Goal: Book appointment/travel/reservation

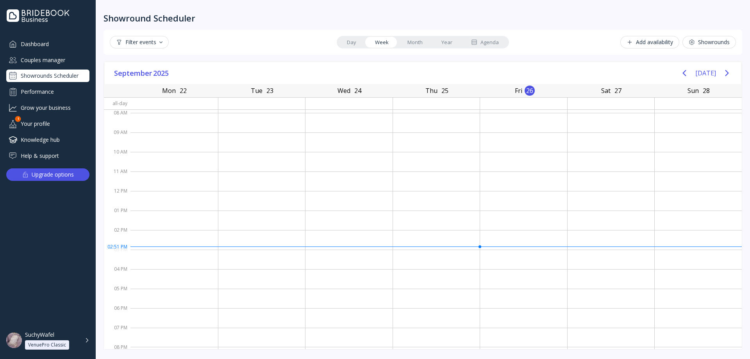
click at [52, 73] on div "Showrounds Scheduler" at bounding box center [47, 76] width 83 height 13
click at [562, 41] on div "Add availability" at bounding box center [650, 42] width 47 height 6
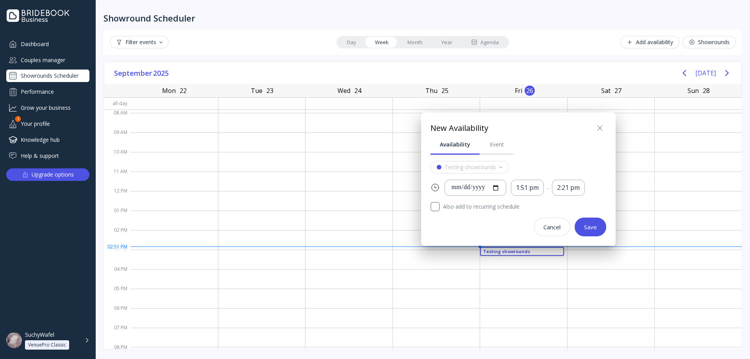
scroll to position [1, 0]
click at [562, 41] on div at bounding box center [374, 179] width 875 height 484
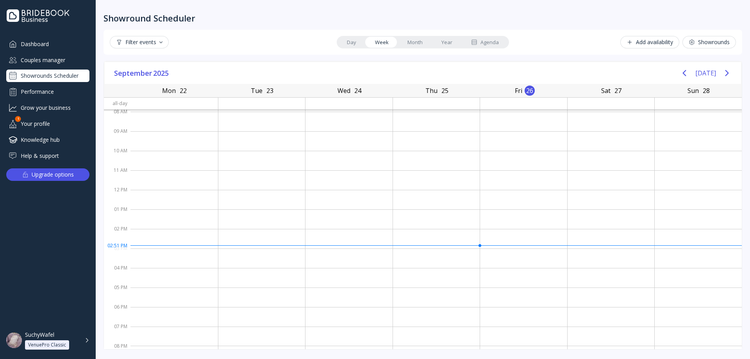
click at [562, 52] on div "Filter events Day Week Month Year Agenda Add availability Showrounds" at bounding box center [423, 42] width 639 height 25
click at [562, 46] on button "Showrounds" at bounding box center [710, 42] width 54 height 13
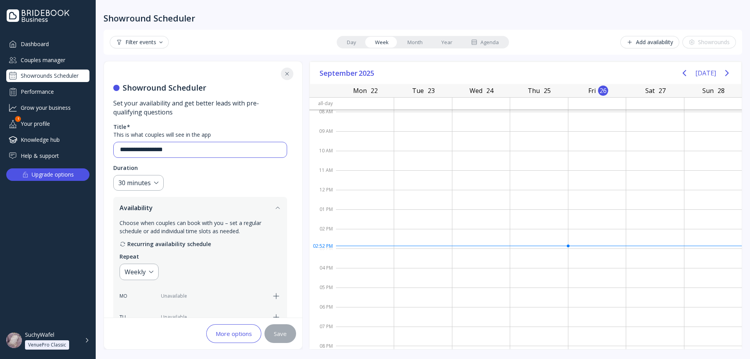
click at [181, 149] on input "**********" at bounding box center [200, 149] width 161 height 9
click at [134, 182] on div "30 minutes" at bounding box center [134, 183] width 32 height 9
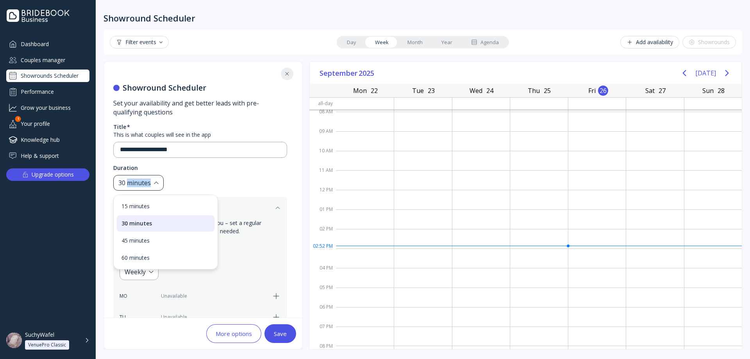
click at [134, 182] on div "30 minutes" at bounding box center [134, 183] width 32 height 9
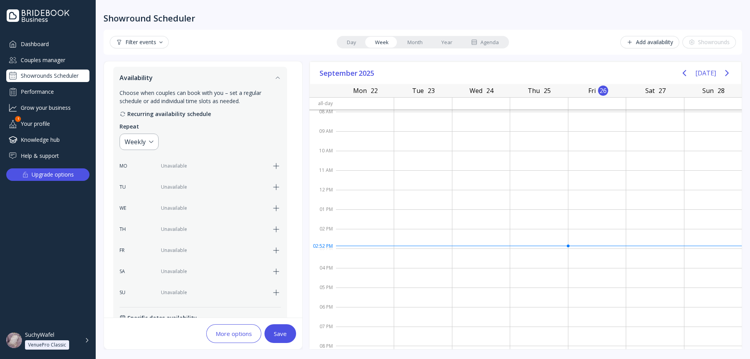
scroll to position [156, 0]
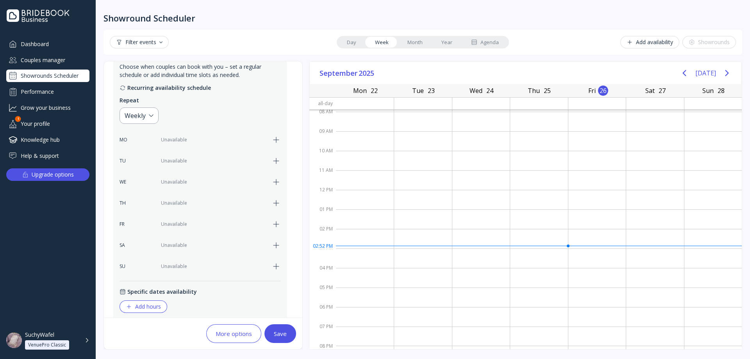
click at [276, 163] on icon "button" at bounding box center [276, 160] width 9 height 9
click at [274, 179] on icon "button" at bounding box center [276, 181] width 9 height 9
click at [274, 200] on icon "button" at bounding box center [276, 203] width 9 height 9
click at [276, 222] on icon "button" at bounding box center [276, 224] width 9 height 9
click at [176, 162] on div "8:00 am" at bounding box center [177, 160] width 22 height 9
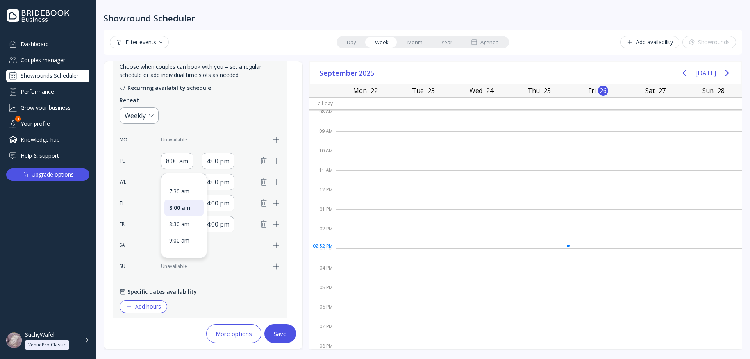
scroll to position [290, 0]
click at [181, 223] on div "9:00 am" at bounding box center [184, 223] width 30 height 7
click at [224, 156] on div "4:00 pm" at bounding box center [218, 161] width 33 height 16
click at [183, 161] on div "9:00 am" at bounding box center [177, 160] width 22 height 9
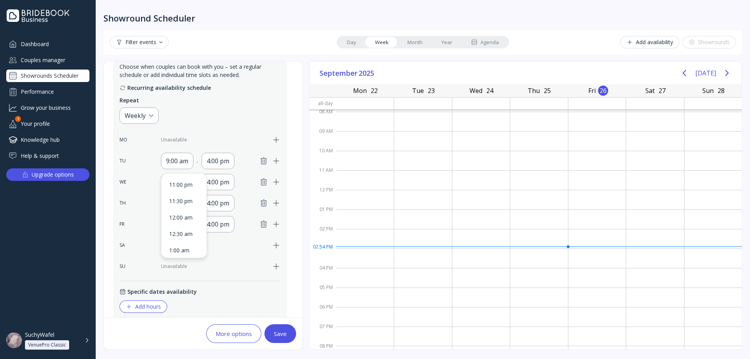
click at [218, 88] on div "Recurring availability schedule" at bounding box center [200, 88] width 161 height 8
click at [224, 162] on div "4:00 pm" at bounding box center [218, 160] width 23 height 9
click at [222, 162] on div "4:00 pm" at bounding box center [218, 160] width 23 height 9
click at [222, 161] on div "4:00 pm" at bounding box center [218, 160] width 23 height 9
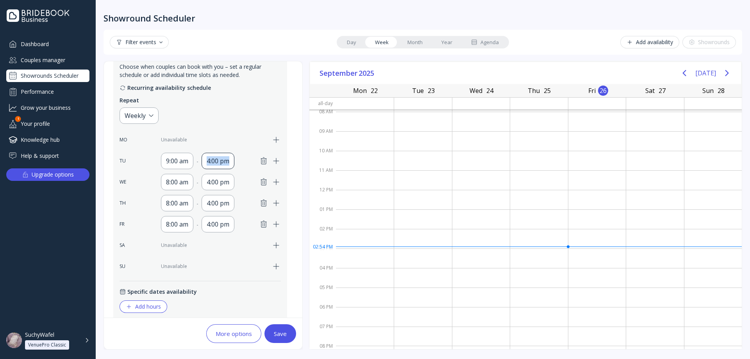
click at [222, 161] on div "4:00 pm" at bounding box center [218, 160] width 23 height 9
click at [226, 226] on div "5:00 pm" at bounding box center [226, 228] width 30 height 7
click at [179, 177] on div "8:00 am" at bounding box center [177, 182] width 32 height 16
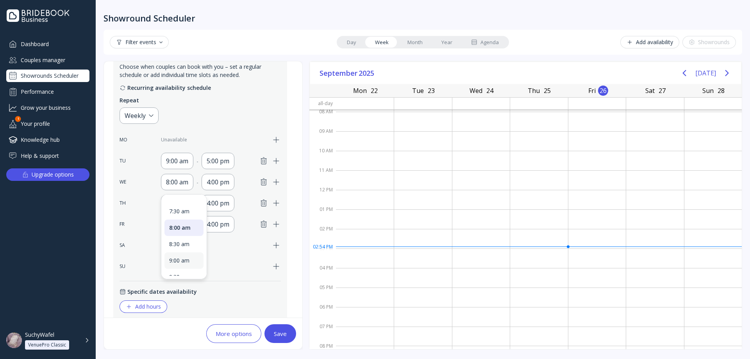
click at [184, 255] on div "9:00 am" at bounding box center [184, 260] width 39 height 16
click at [218, 185] on div "4:00 pm" at bounding box center [218, 181] width 23 height 9
click at [229, 213] on div "5:00 pm" at bounding box center [226, 210] width 30 height 7
click at [186, 204] on div "8:00 am" at bounding box center [177, 203] width 22 height 9
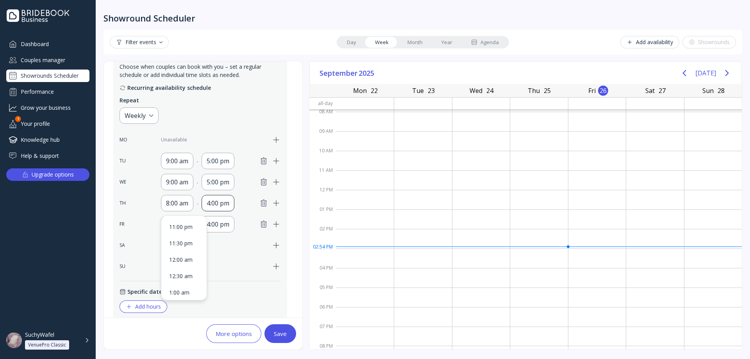
click at [216, 208] on div "4:00 pm" at bounding box center [218, 203] width 23 height 9
click at [175, 204] on div "8:00 am" at bounding box center [177, 203] width 22 height 9
click at [187, 245] on div "9:00 am" at bounding box center [184, 242] width 30 height 7
click at [226, 202] on div "4:00 pm" at bounding box center [218, 203] width 23 height 9
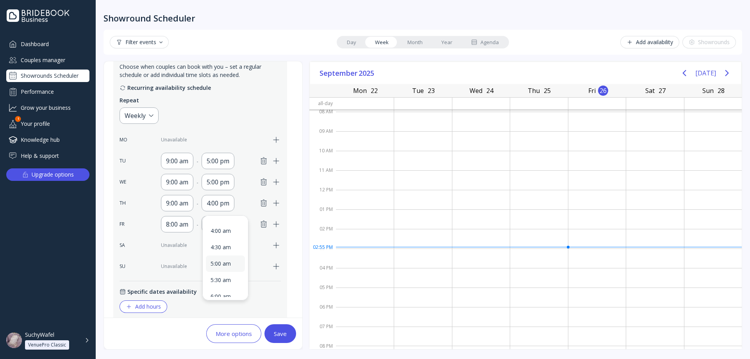
scroll to position [156, 0]
click at [227, 269] on div "5:00 am" at bounding box center [226, 267] width 30 height 7
click at [263, 226] on icon "button" at bounding box center [263, 224] width 5 height 7
click at [224, 207] on div "5:00 am" at bounding box center [218, 203] width 22 height 9
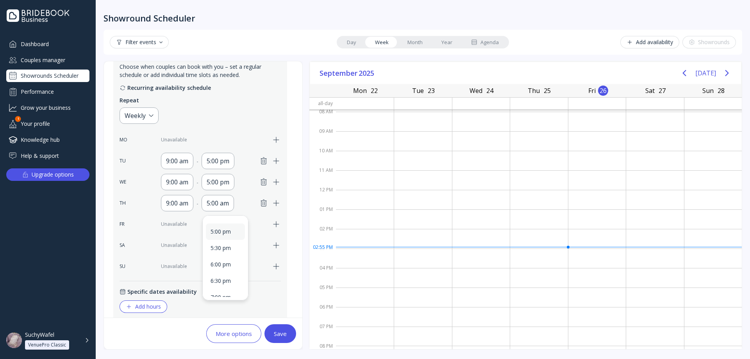
click at [227, 236] on div "5:00 pm" at bounding box center [225, 232] width 39 height 16
click at [289, 334] on button "Save" at bounding box center [281, 333] width 32 height 19
type input "**********"
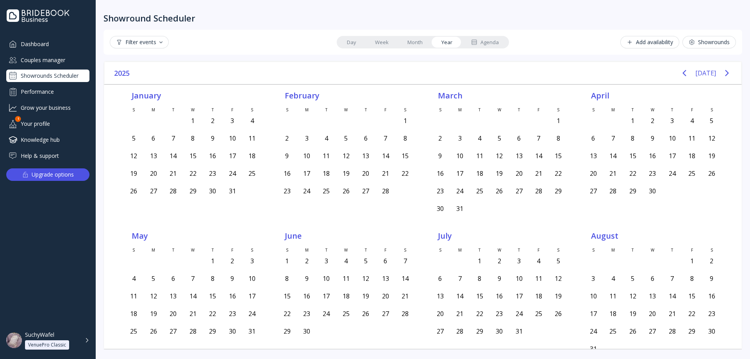
click at [55, 73] on div "Showrounds Scheduler" at bounding box center [47, 76] width 83 height 13
click at [39, 47] on div "Dashboard" at bounding box center [47, 44] width 83 height 13
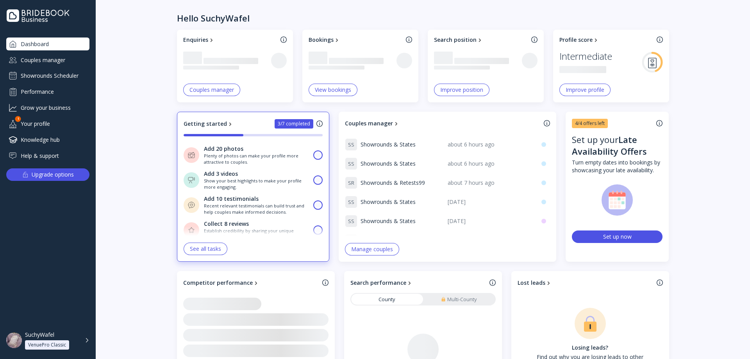
click at [48, 73] on div "Showrounds Scheduler" at bounding box center [47, 76] width 83 height 13
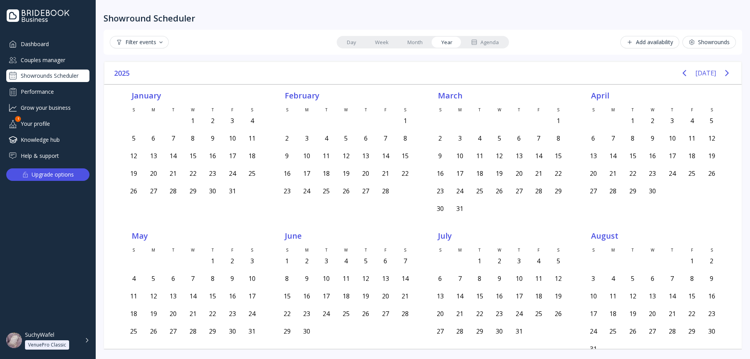
click at [653, 43] on div "Add availability" at bounding box center [650, 42] width 47 height 6
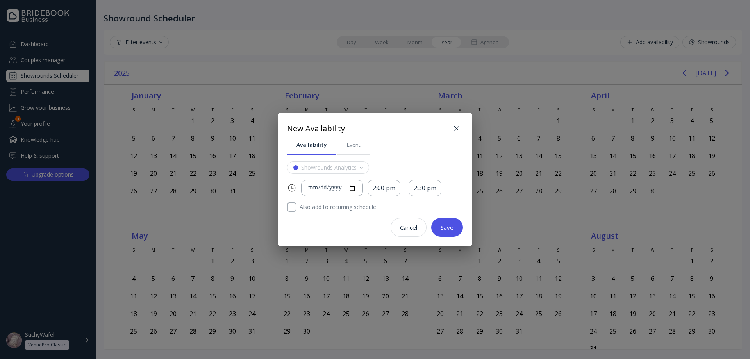
click at [463, 123] on div at bounding box center [457, 128] width 13 height 13
click at [459, 126] on icon at bounding box center [457, 128] width 5 height 5
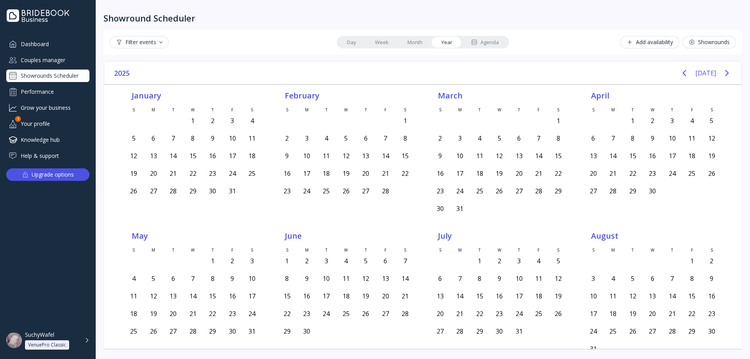
click at [716, 41] on div "Showrounds" at bounding box center [709, 42] width 41 height 6
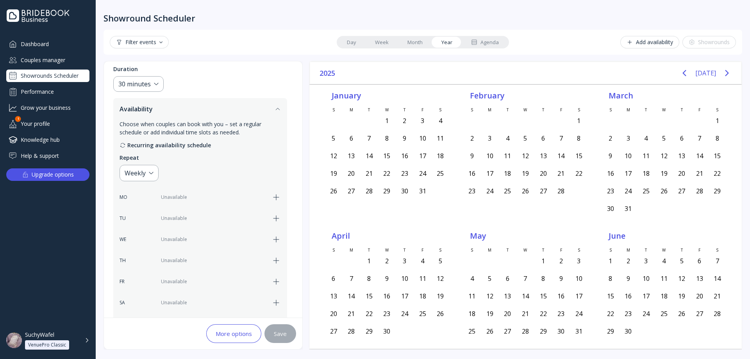
scroll to position [117, 0]
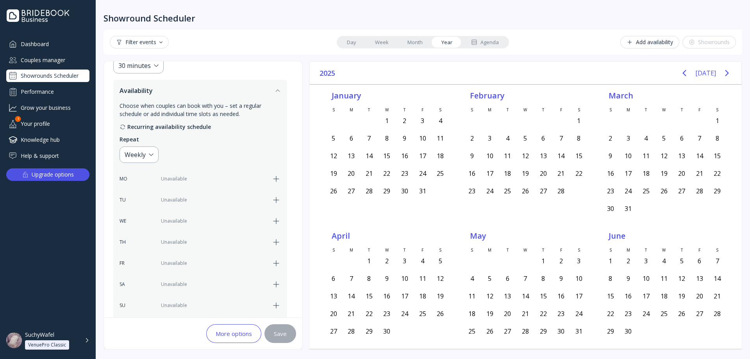
click at [277, 212] on div "MO Unavailable TU Unavailable WE Unavailable TH Unavailable FR Unavailable SA U…" at bounding box center [200, 242] width 161 height 143
click at [277, 220] on icon "button" at bounding box center [276, 221] width 9 height 9
click at [172, 215] on div "8:00 am" at bounding box center [177, 221] width 32 height 16
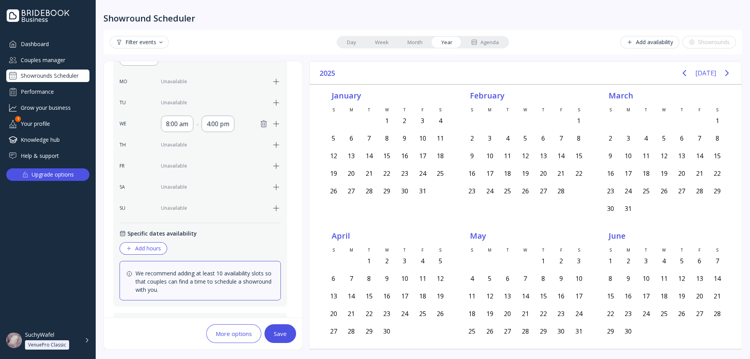
scroll to position [156, 0]
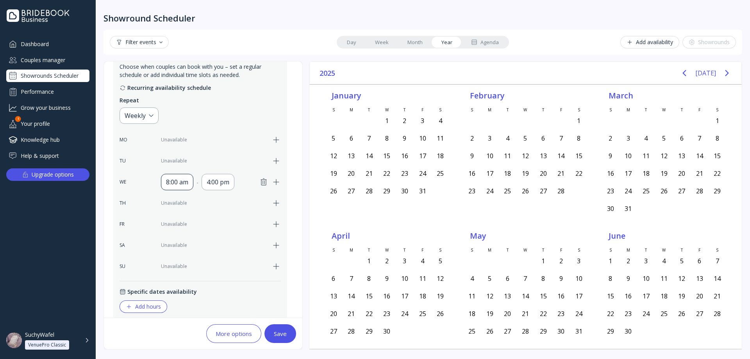
click at [185, 180] on div "8:00 am" at bounding box center [177, 181] width 22 height 9
click at [210, 113] on div "Recurring availability schedule Repeat Weekly MO Unavailable TU Unavailable WE …" at bounding box center [200, 179] width 161 height 191
click at [188, 173] on div "MO Unavailable TU Unavailable WE 8:00 am - 4:00 pm TH Unavailable FR Unavailabl…" at bounding box center [200, 203] width 161 height 143
click at [183, 185] on div "8:00 am" at bounding box center [177, 181] width 22 height 9
